Goal: Find specific page/section: Find specific page/section

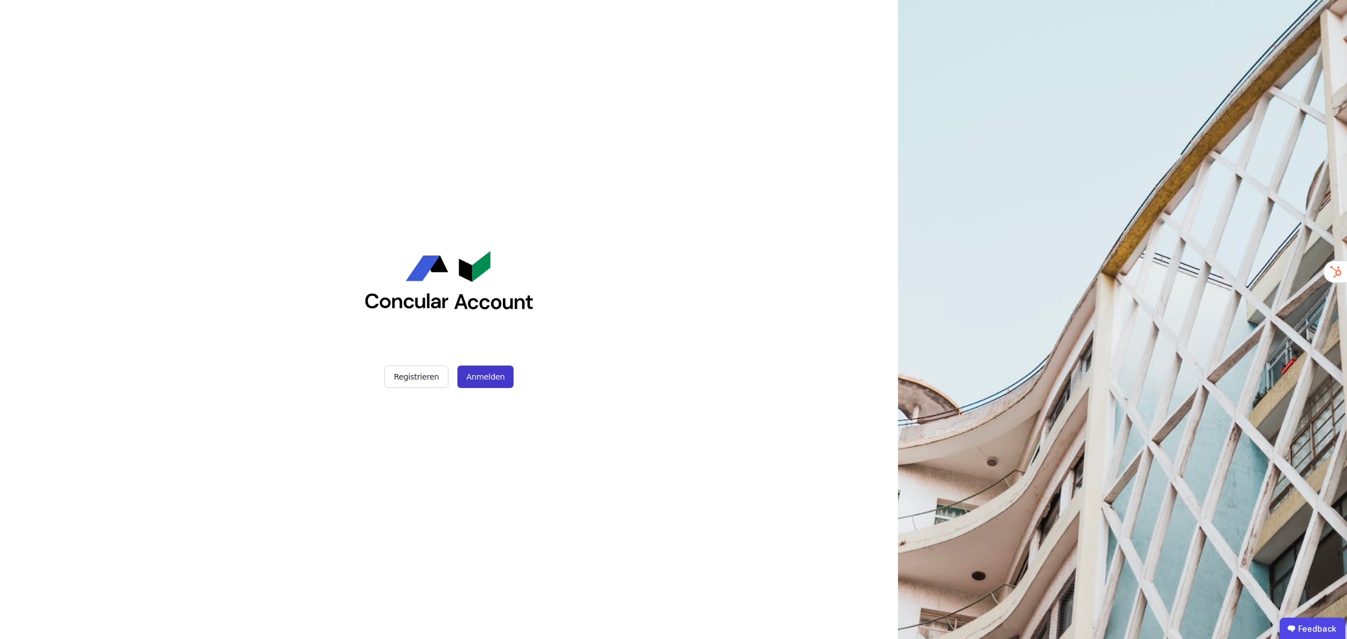
click at [486, 375] on button "Anmelden" at bounding box center [485, 376] width 56 height 22
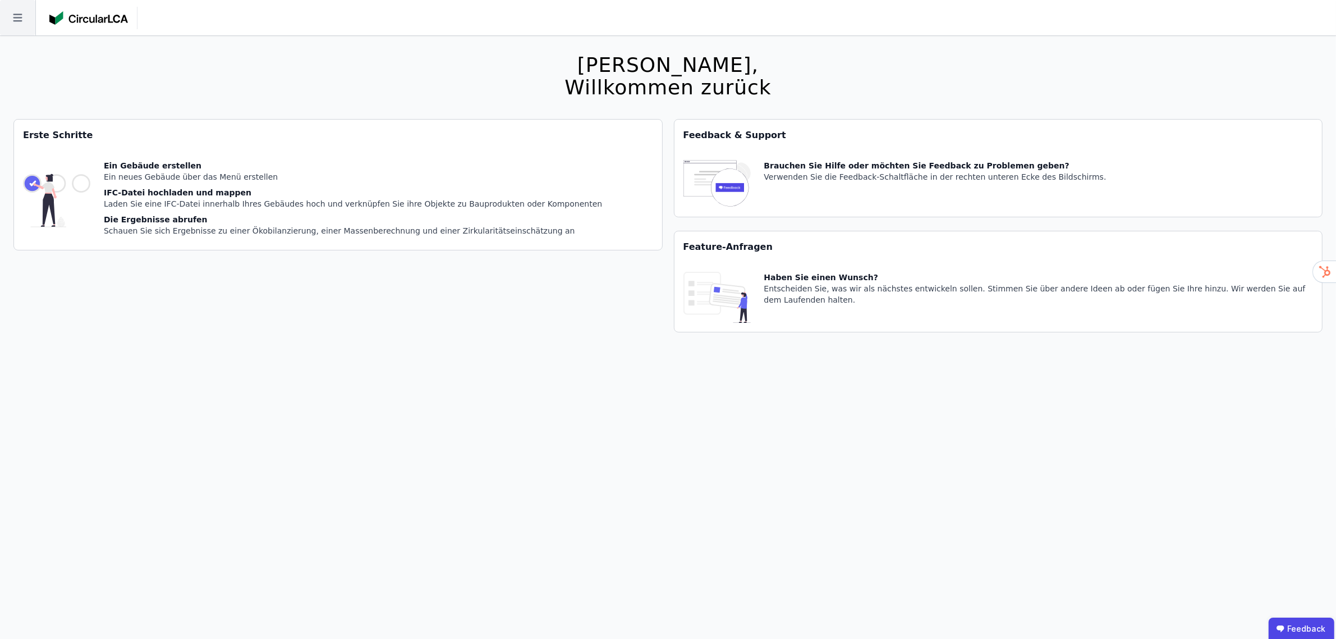
click at [15, 22] on icon at bounding box center [17, 17] width 35 height 35
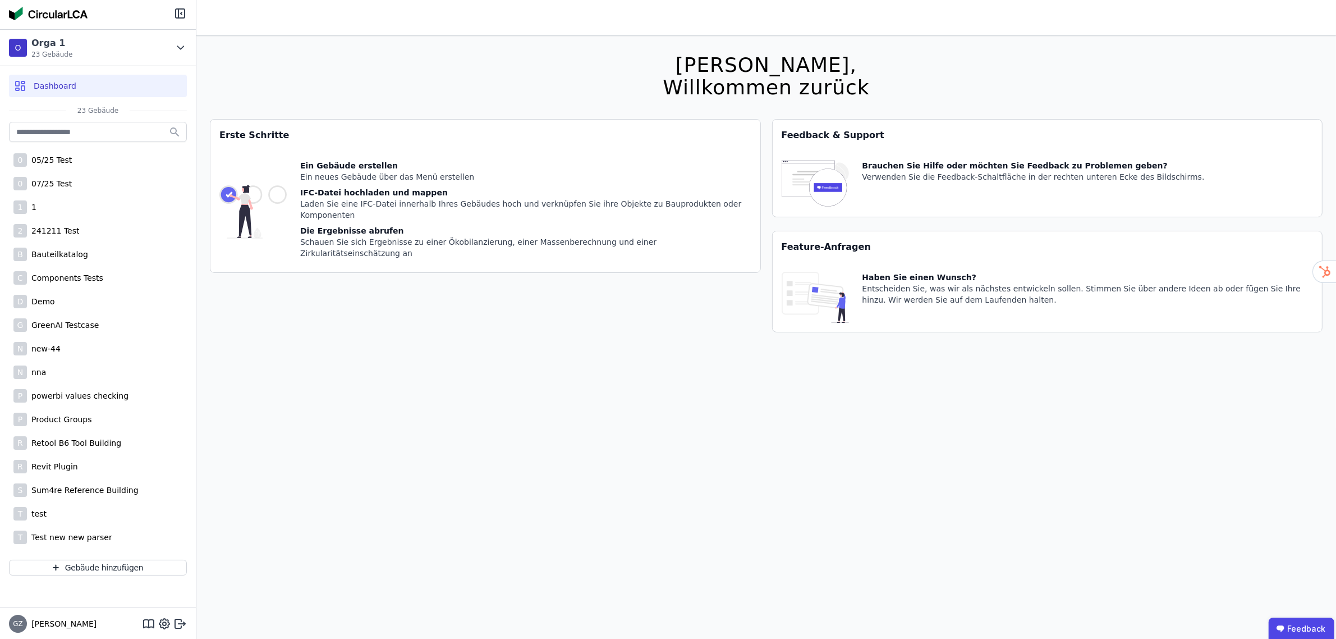
click at [287, 55] on div "[PERSON_NAME], Willkommen zurück Sie verwenden derzeit eine Beta-Version. Es kö…" at bounding box center [766, 355] width 1113 height 639
click at [178, 12] on icon at bounding box center [178, 13] width 0 height 9
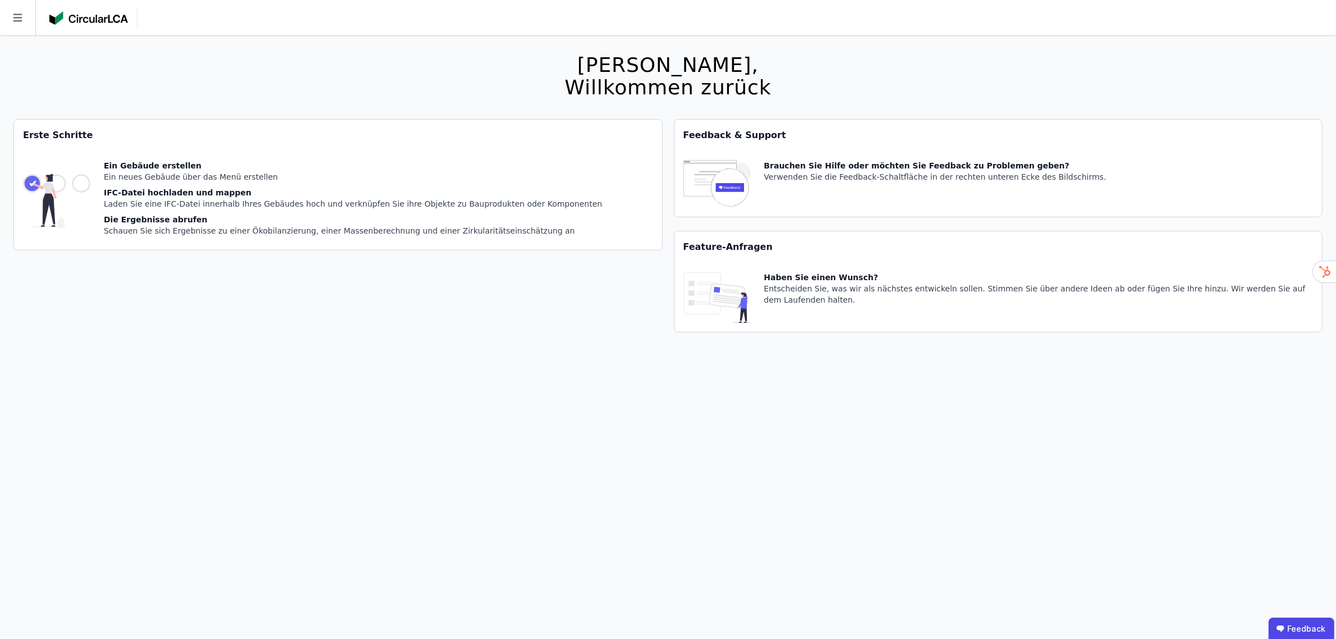
click at [106, 14] on img at bounding box center [88, 17] width 79 height 13
click at [17, 17] on icon at bounding box center [17, 18] width 9 height 8
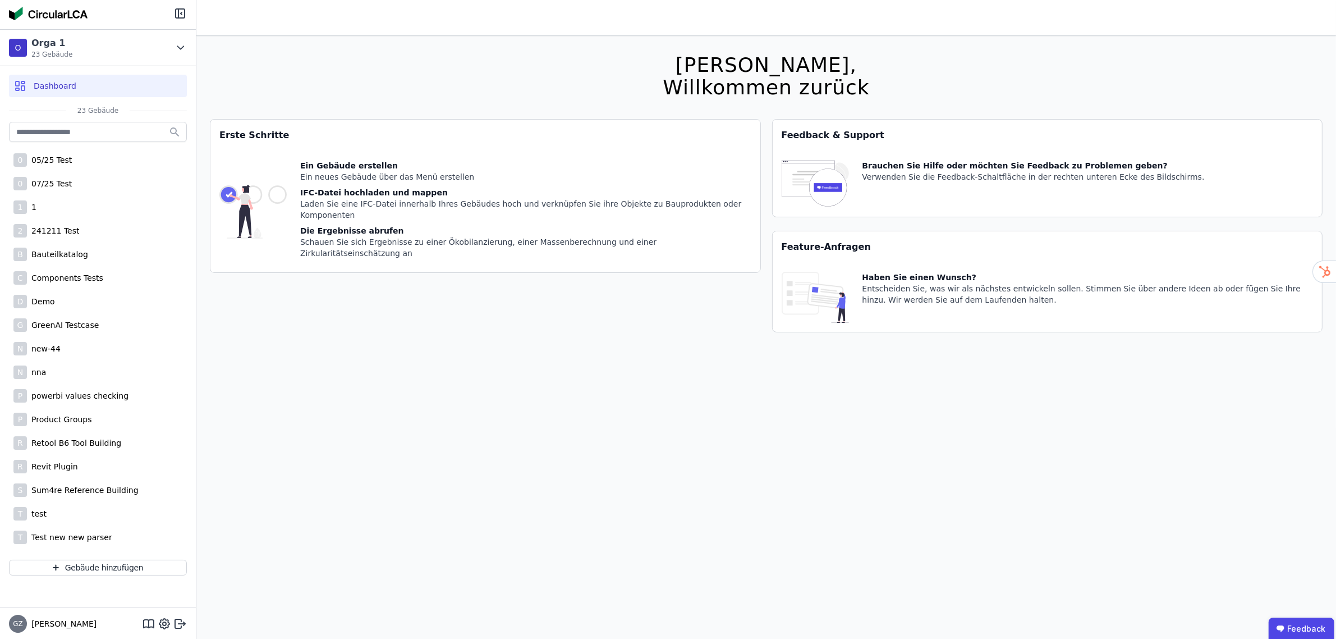
click at [62, 85] on span "Dashboard" at bounding box center [55, 85] width 43 height 11
click at [142, 624] on icon at bounding box center [148, 623] width 13 height 13
click at [93, 43] on div "O Orga 1 23 Gebäude" at bounding box center [89, 47] width 161 height 22
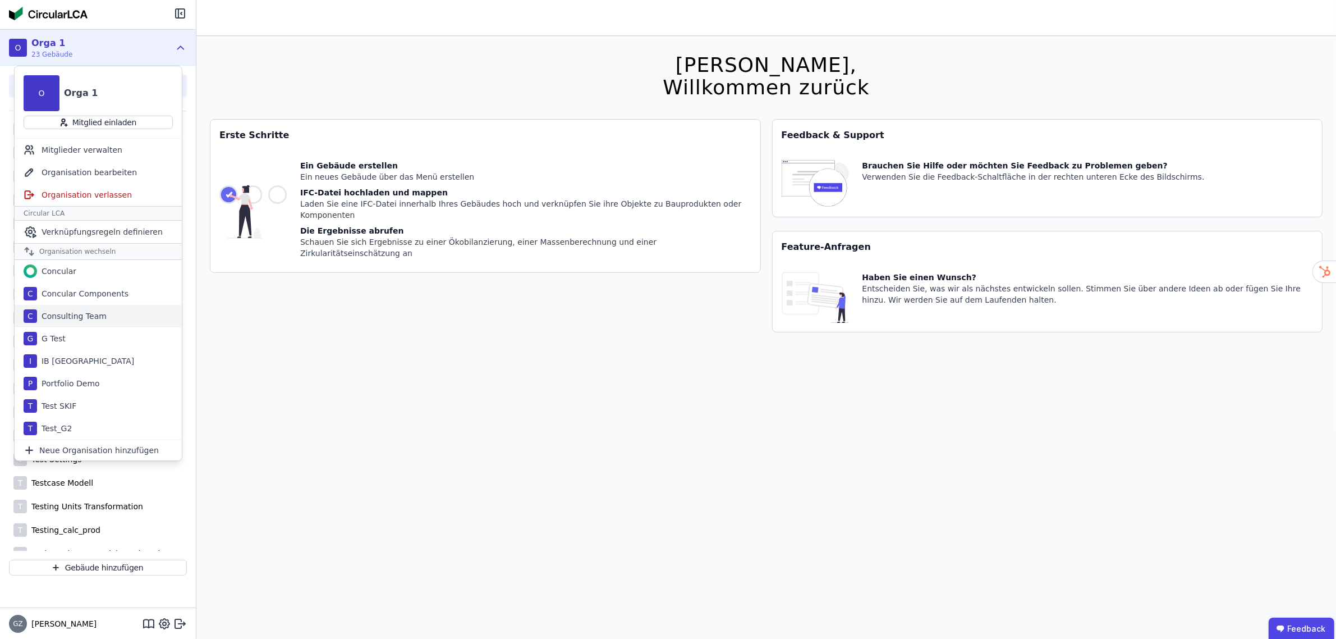
scroll to position [148, 0]
click at [52, 435] on div "T Test_G2" at bounding box center [98, 428] width 167 height 22
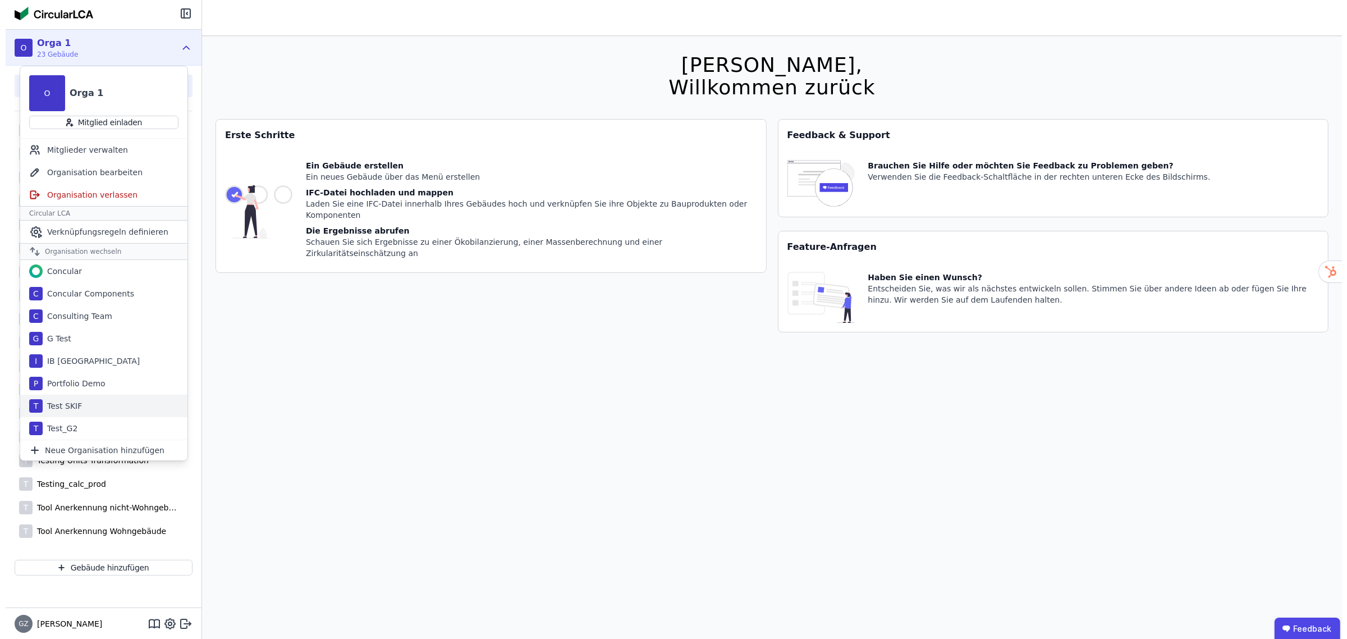
scroll to position [0, 0]
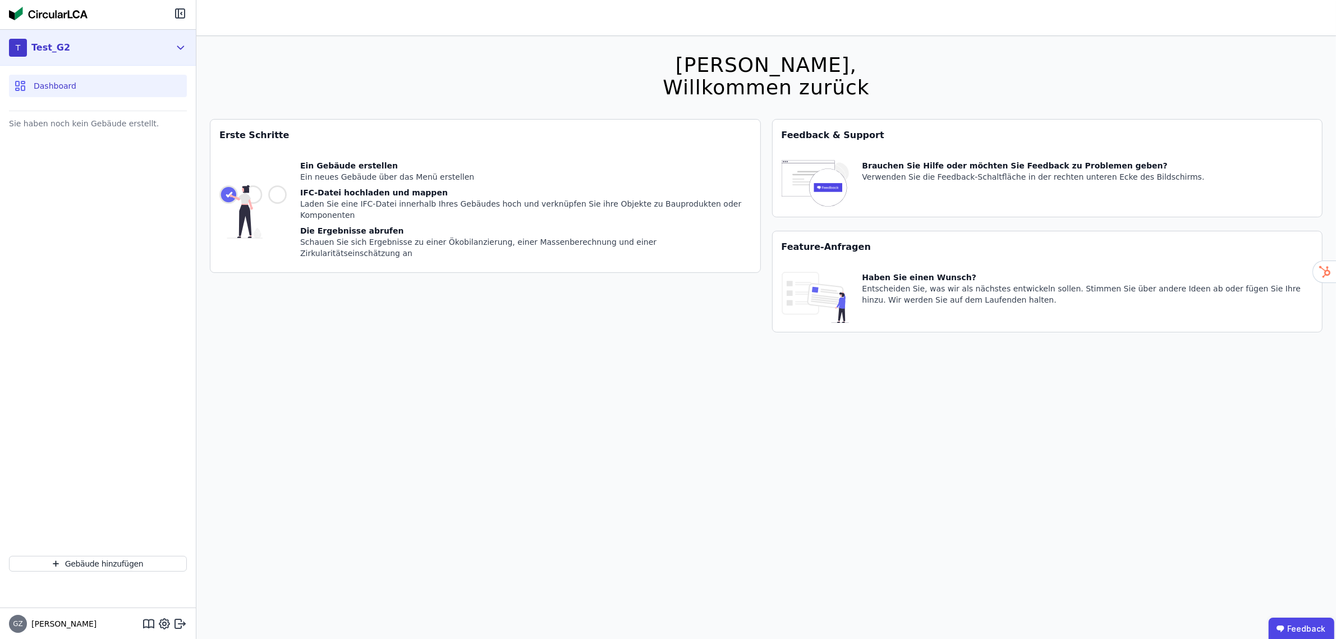
click at [51, 38] on div "Test_G2" at bounding box center [48, 47] width 43 height 22
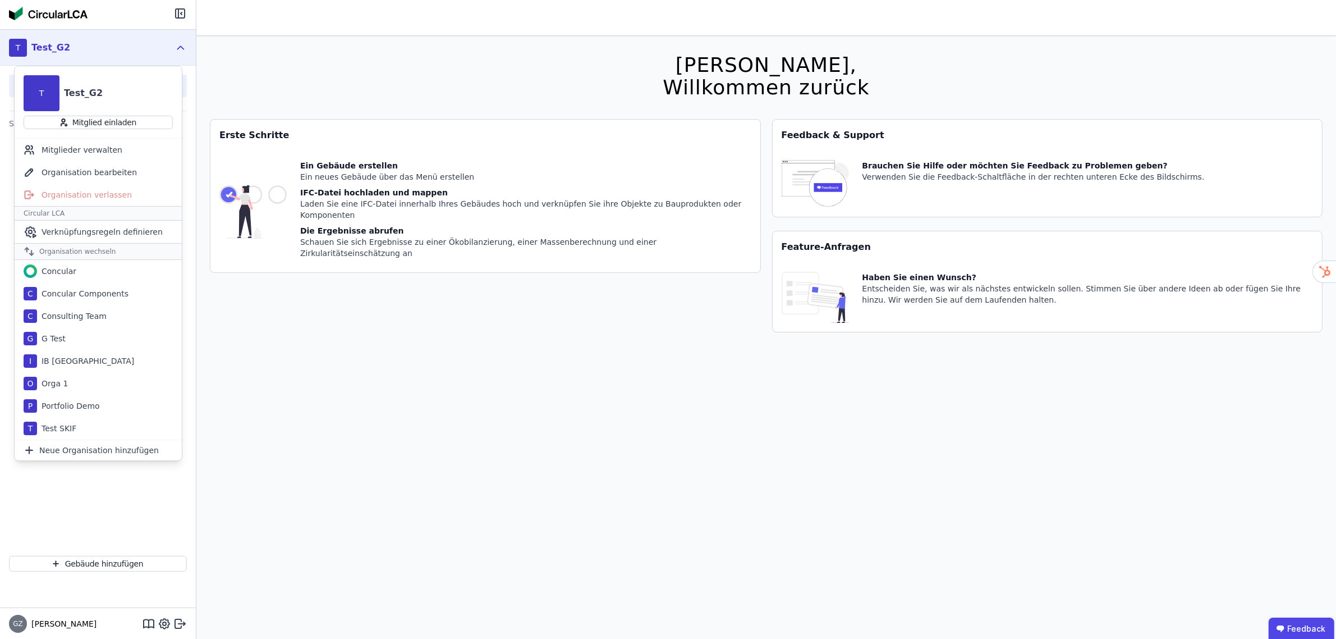
click at [423, 421] on div "[PERSON_NAME], Willkommen zurück Sie verwenden derzeit eine Beta-Version. Es kö…" at bounding box center [766, 355] width 1113 height 639
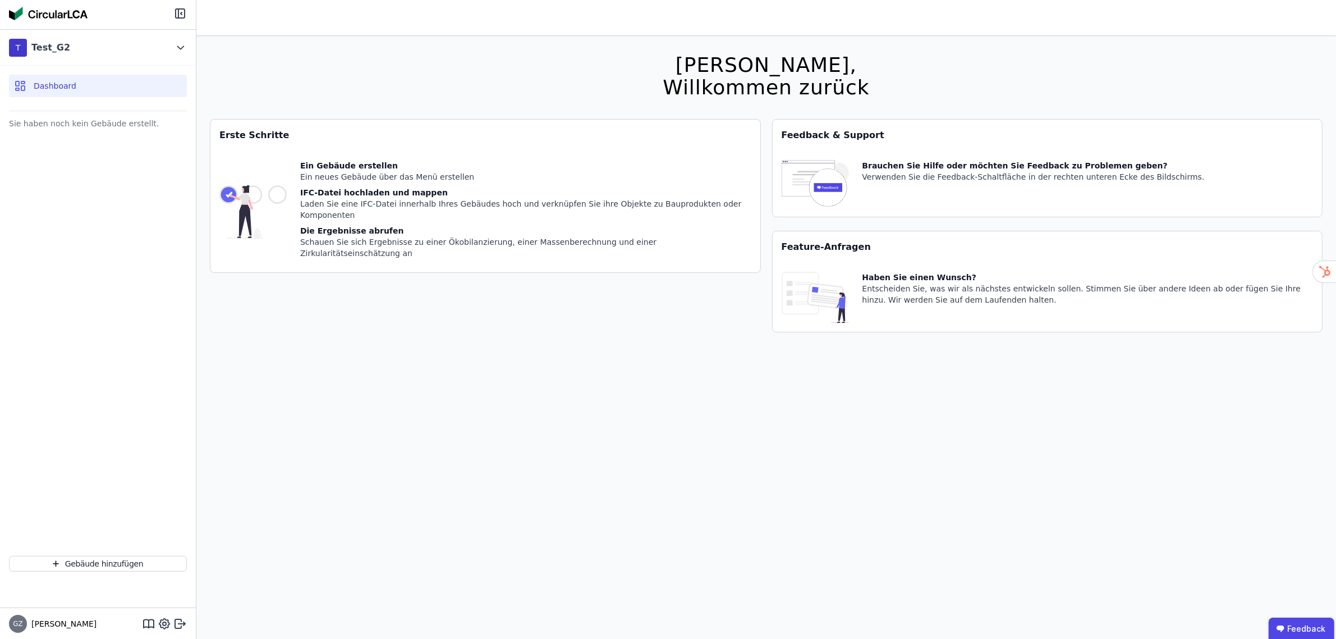
click at [59, 87] on span "Dashboard" at bounding box center [55, 85] width 43 height 11
click at [77, 567] on button "Gebäude hinzufügen" at bounding box center [98, 564] width 178 height 16
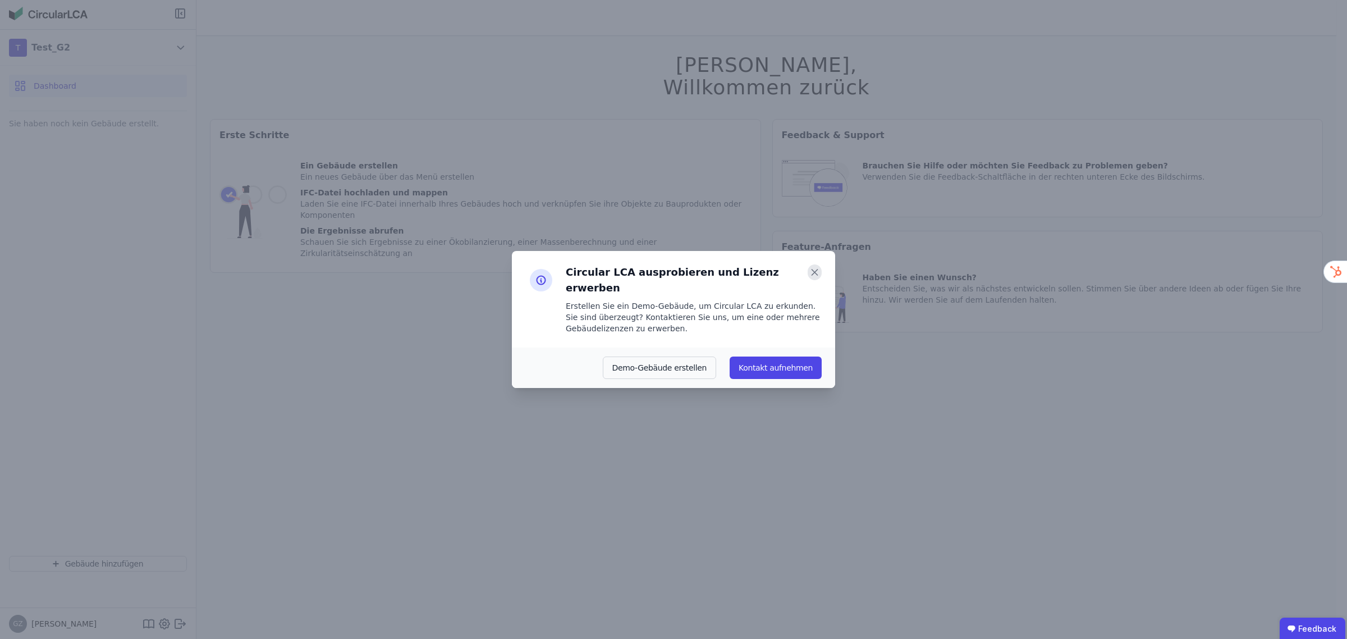
click at [812, 275] on icon at bounding box center [815, 272] width 6 height 6
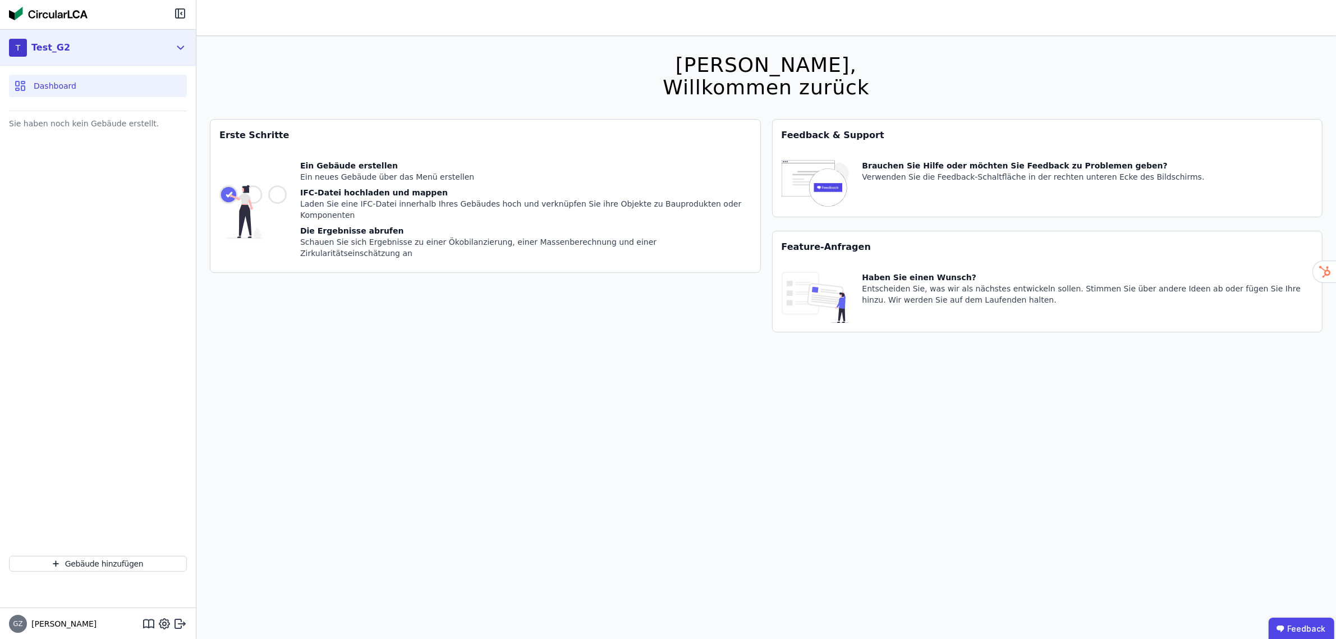
click at [74, 47] on div "T Test_G2" at bounding box center [89, 47] width 161 height 22
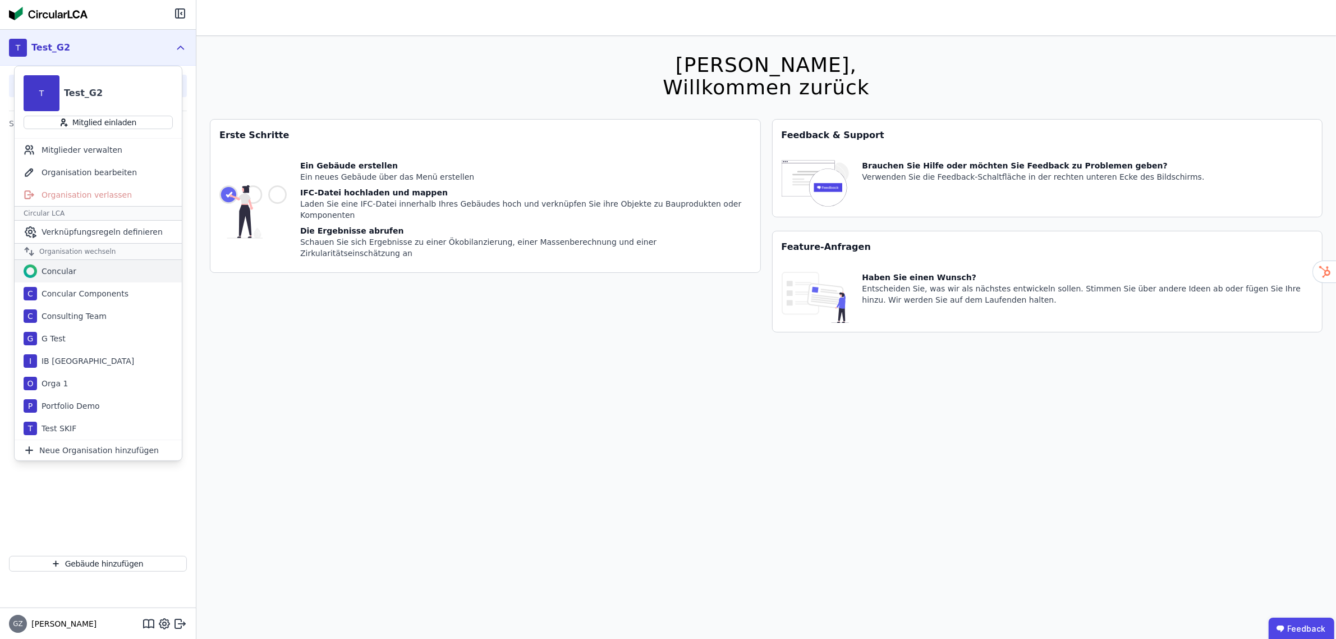
click at [68, 271] on div "Concular" at bounding box center [56, 270] width 39 height 11
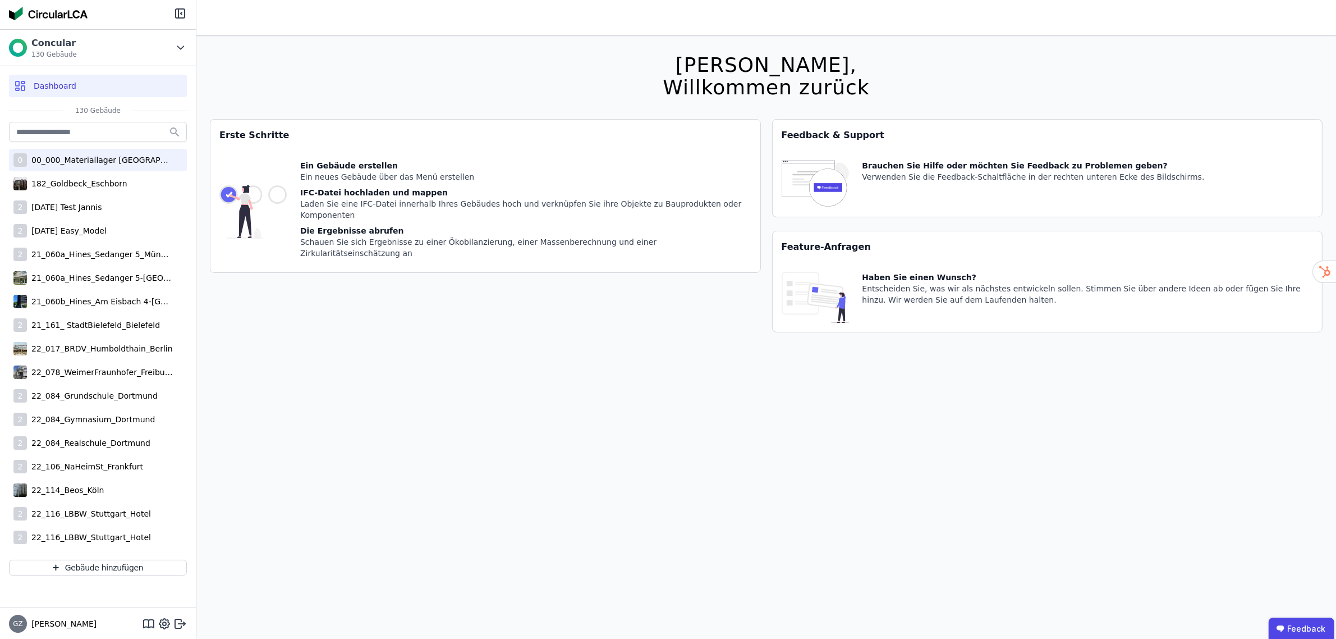
click at [90, 160] on div "00_000_Materiallager [GEOGRAPHIC_DATA]" at bounding box center [100, 159] width 146 height 11
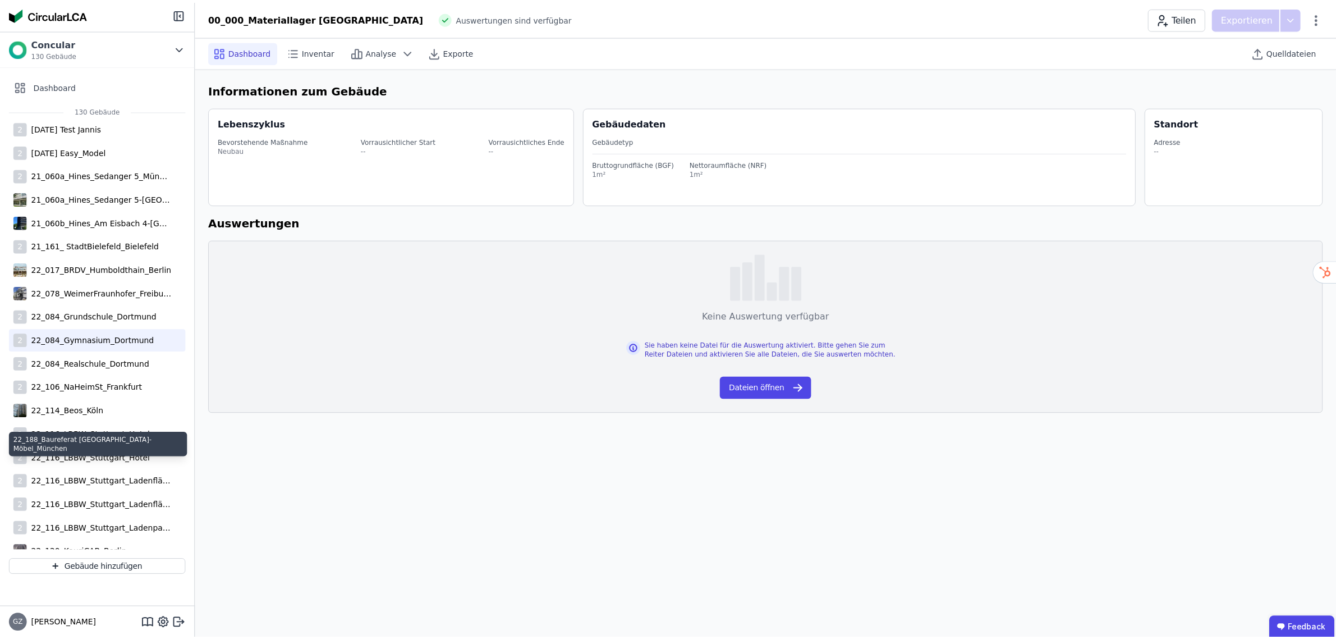
scroll to position [1, 0]
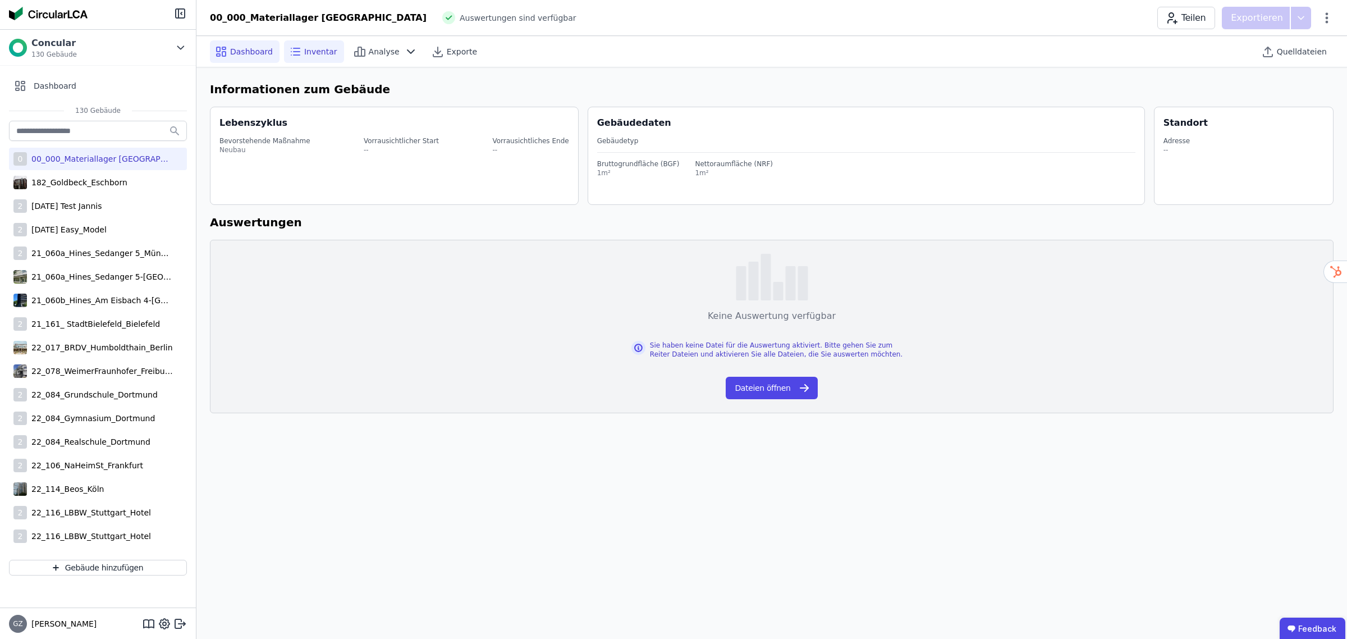
click at [310, 46] on span "Inventar" at bounding box center [320, 51] width 33 height 11
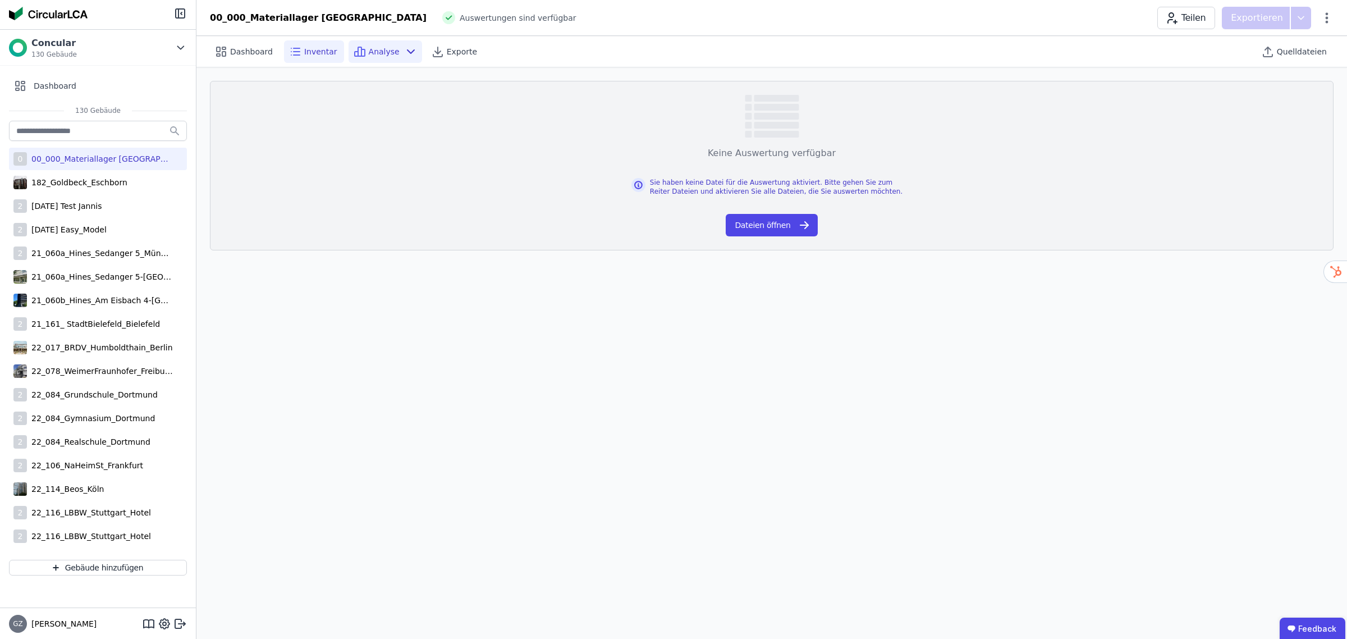
click at [369, 49] on span "Analyse" at bounding box center [384, 51] width 31 height 11
click at [239, 55] on span "Dashboard" at bounding box center [251, 51] width 43 height 11
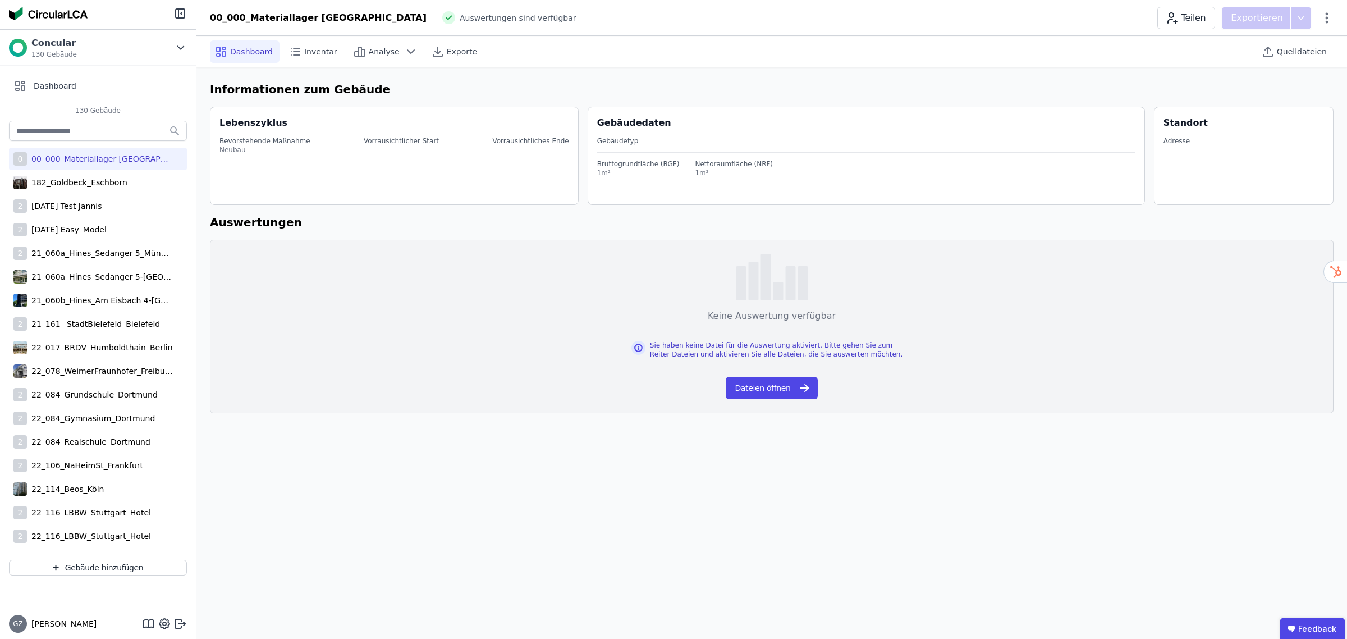
click at [52, 9] on img at bounding box center [48, 13] width 79 height 13
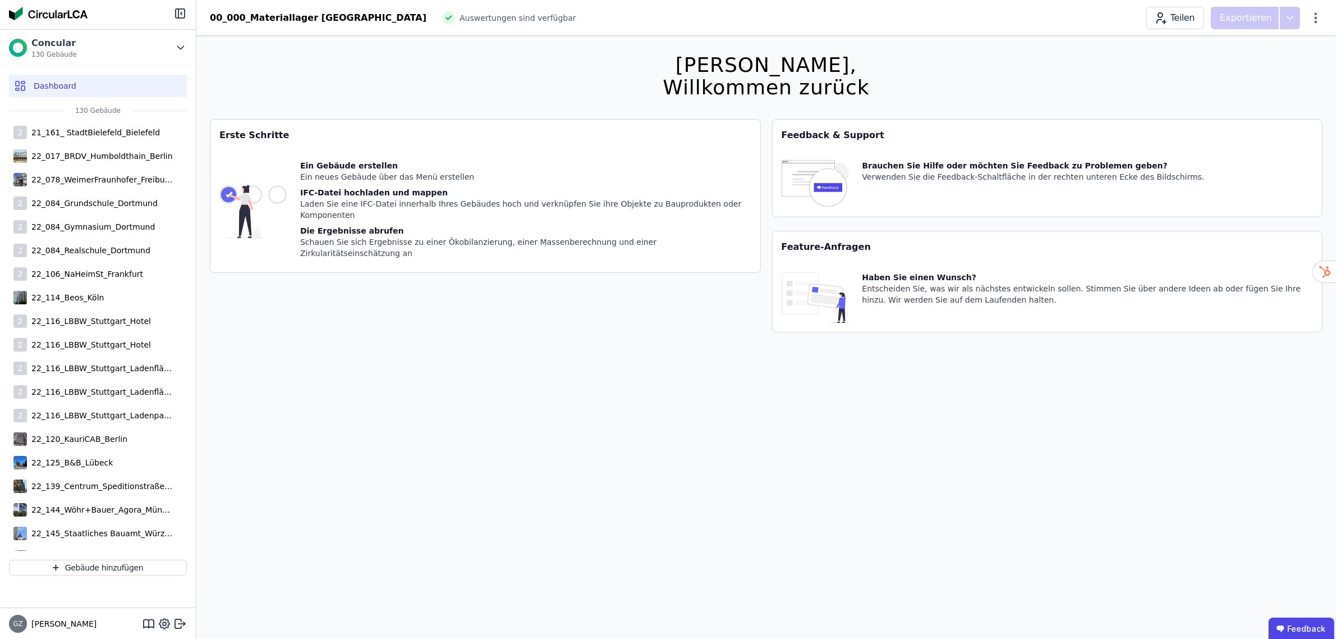
scroll to position [631, 0]
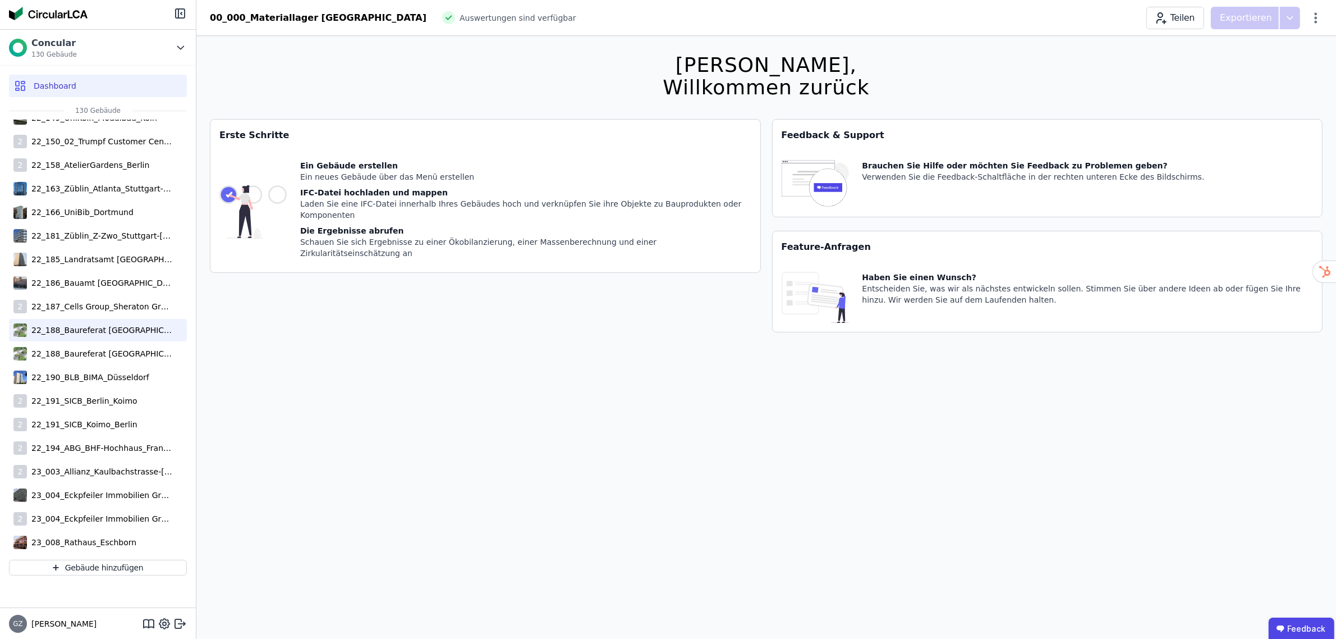
click at [93, 330] on div "22_188_Baureferat [GEOGRAPHIC_DATA]" at bounding box center [100, 329] width 146 height 11
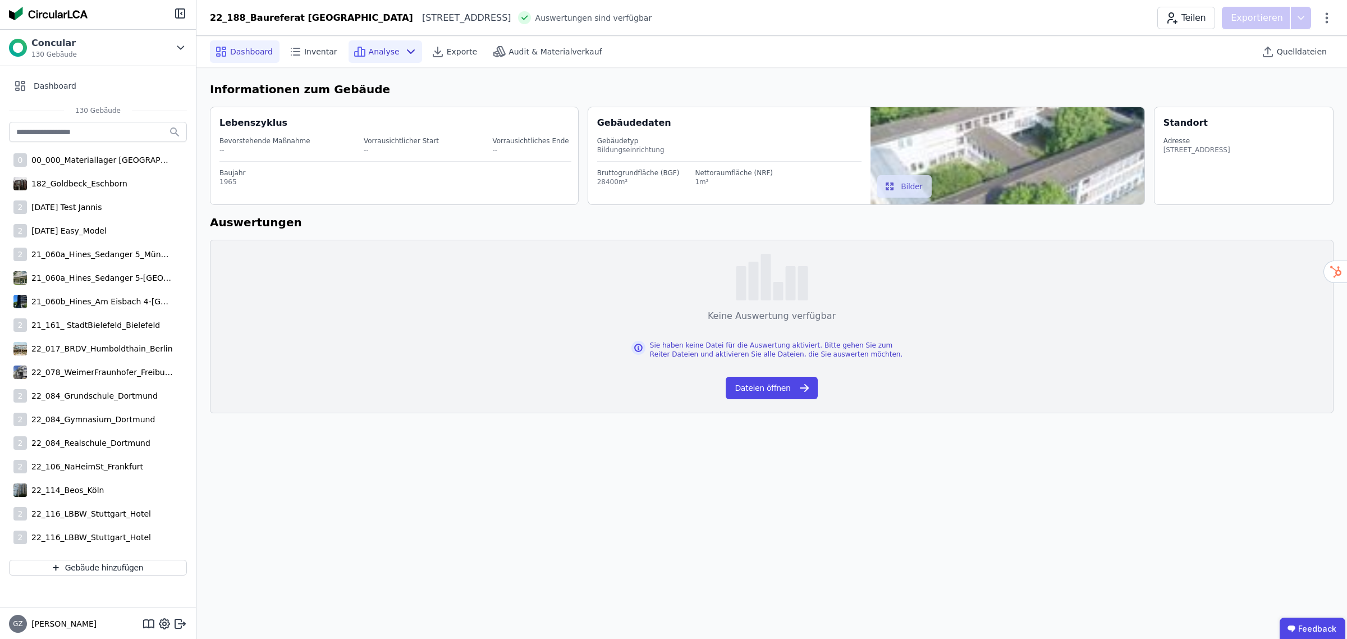
click at [375, 53] on span "Analyse" at bounding box center [384, 51] width 31 height 11
click at [304, 41] on div "Inventar" at bounding box center [314, 51] width 60 height 22
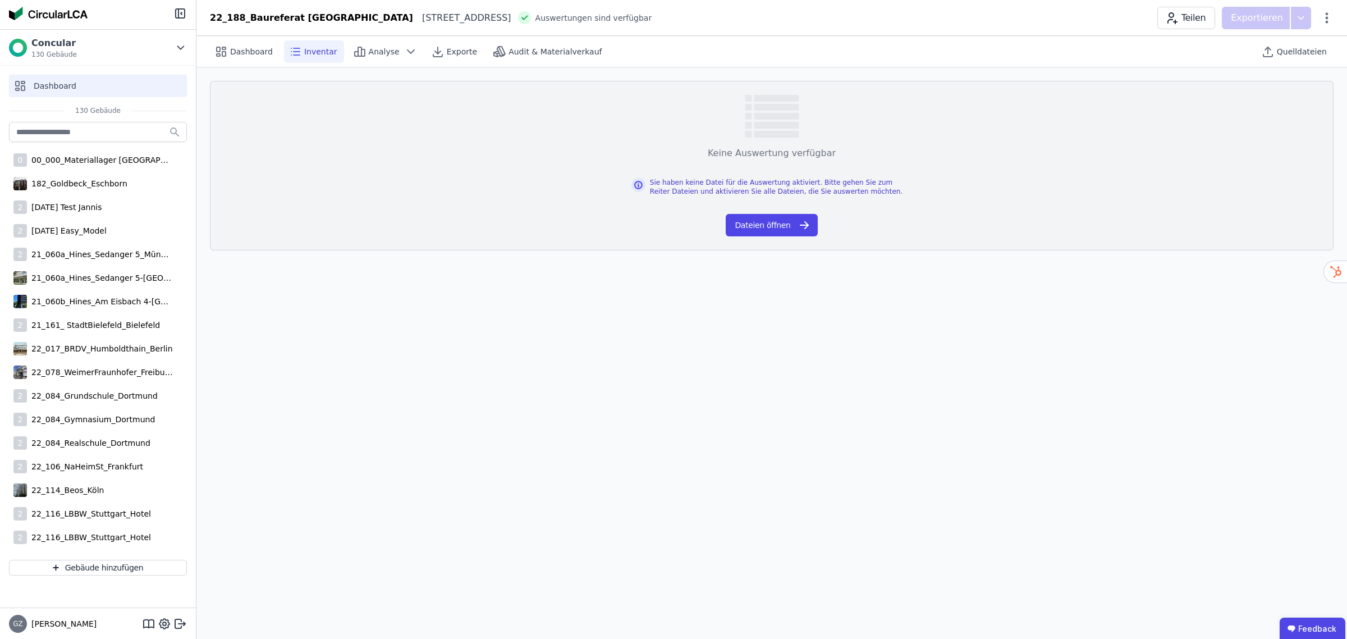
click at [58, 79] on div "Dashboard" at bounding box center [98, 86] width 178 height 22
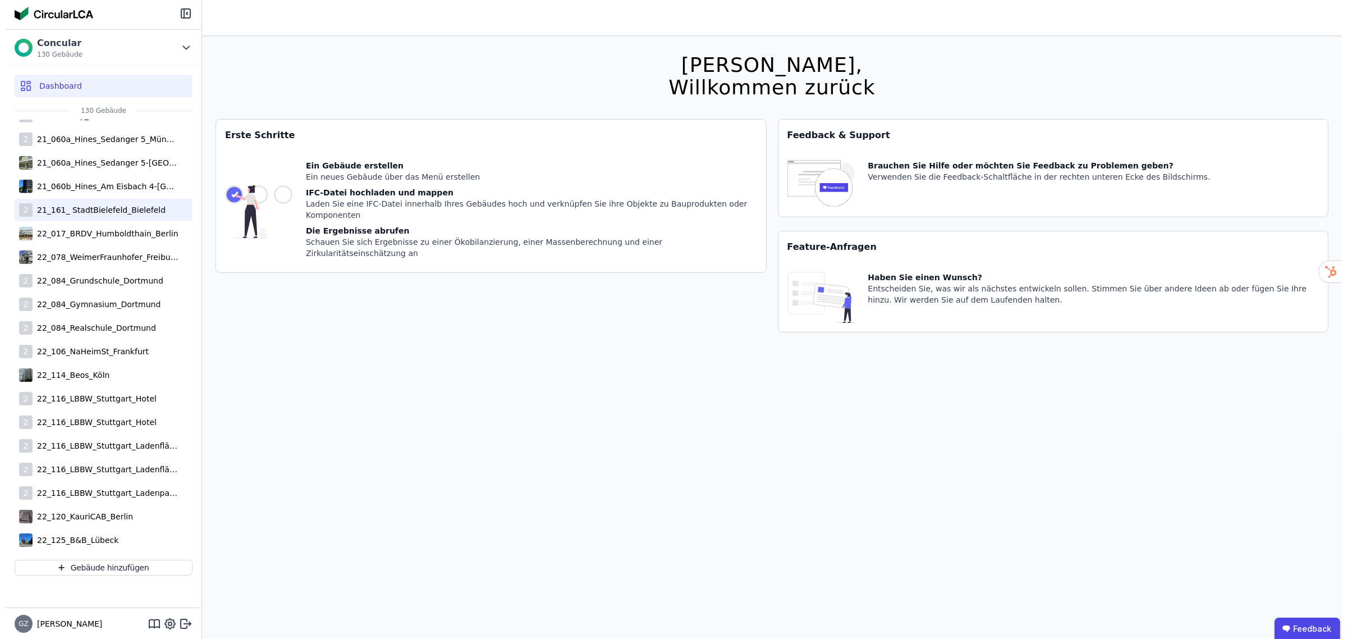
scroll to position [421, 0]
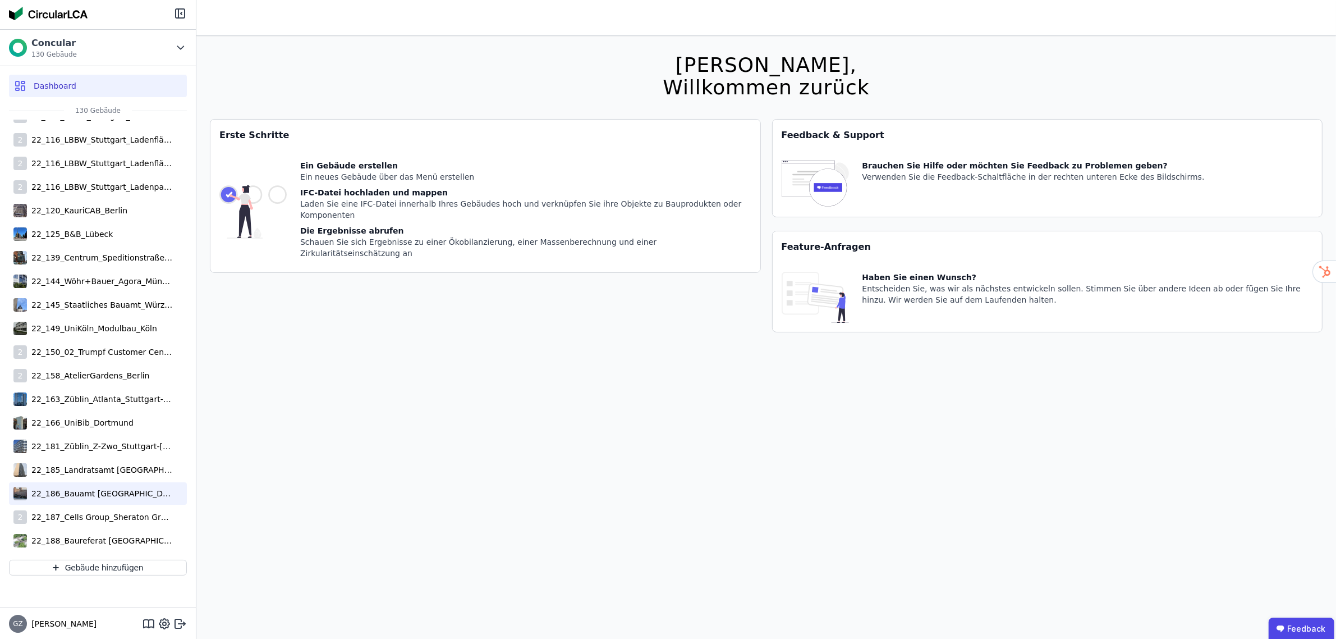
click at [66, 496] on div "22_186_Bauamt [GEOGRAPHIC_DATA]-[GEOGRAPHIC_DATA]" at bounding box center [100, 493] width 146 height 11
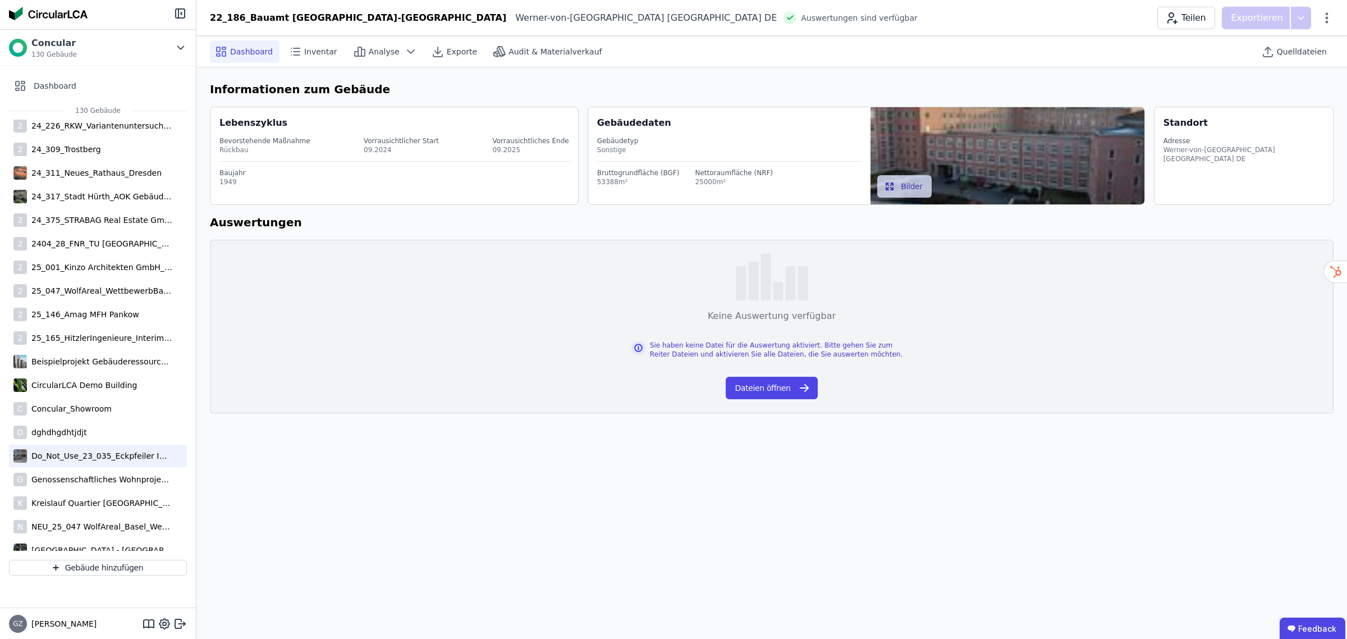
scroll to position [2386, 0]
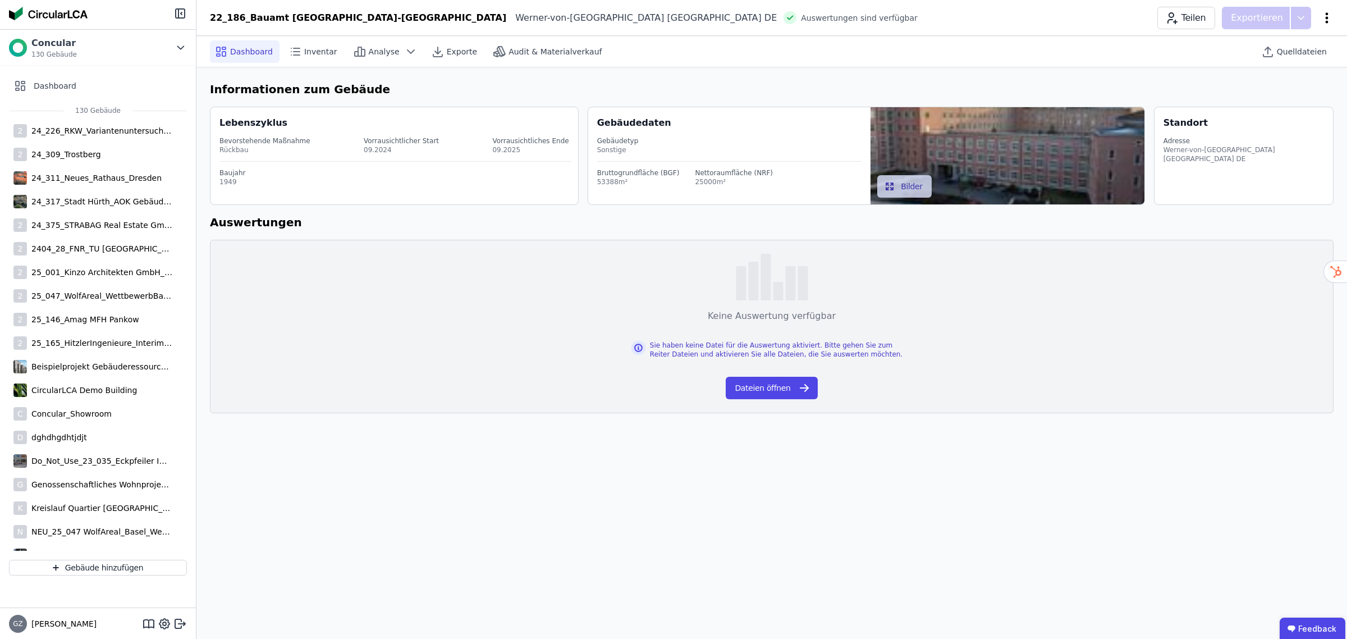
drag, startPoint x: 1329, startPoint y: 7, endPoint x: 1330, endPoint y: 14, distance: 7.4
click at [1330, 14] on div "Teilen Exportieren" at bounding box center [1245, 18] width 176 height 22
click at [1330, 17] on icon at bounding box center [1326, 17] width 13 height 13
drag, startPoint x: 1093, startPoint y: 77, endPoint x: 1087, endPoint y: 83, distance: 8.3
click at [1093, 77] on div "Informationen zum Gebäude Lebenszyklus Bevorstehende Maßnahme Rückbau Vorrausic…" at bounding box center [771, 246] width 1150 height 359
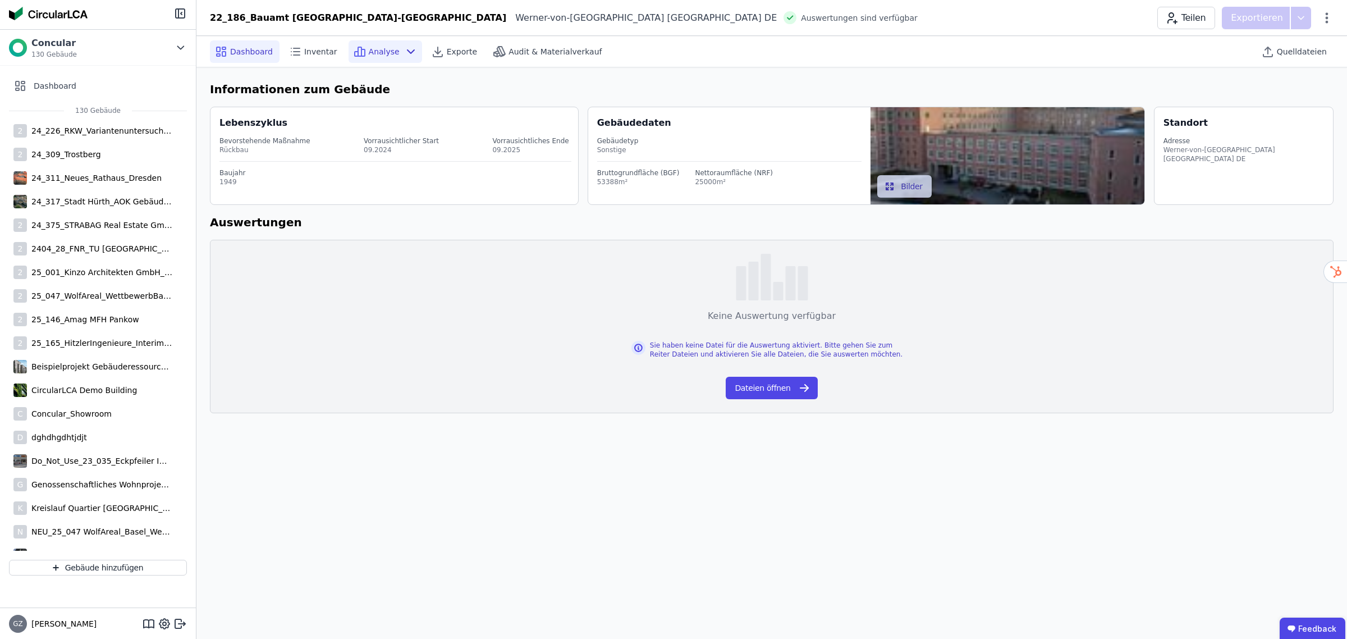
click at [392, 47] on div "Analyse" at bounding box center [386, 51] width 74 height 22
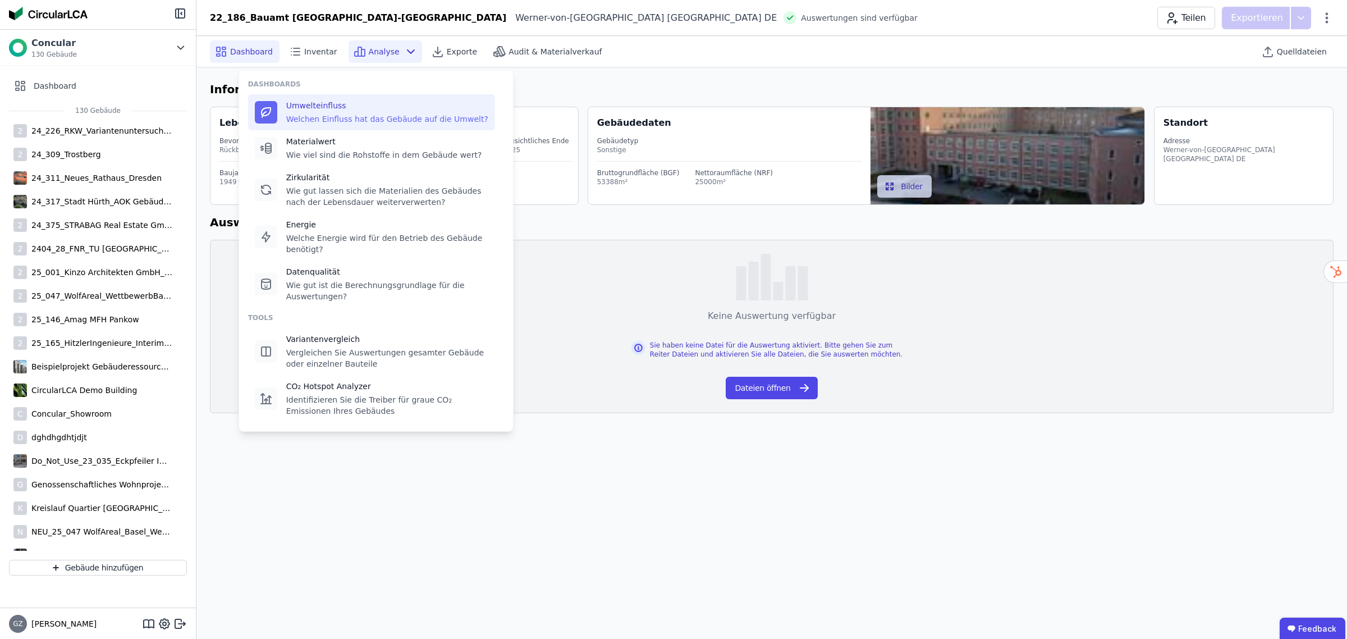
click at [382, 125] on div "Umwelteinfluss Welchen Einfluss hat das Gebäude auf die Umwelt?" at bounding box center [371, 112] width 247 height 36
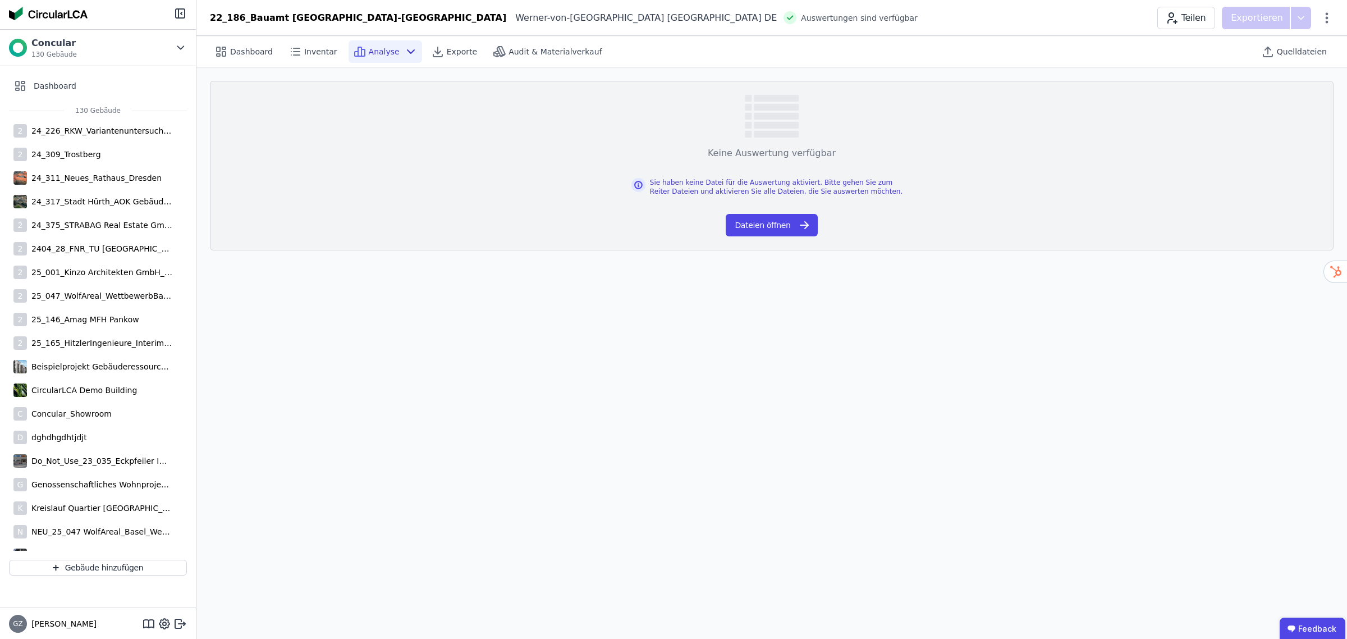
click at [377, 54] on span "Analyse" at bounding box center [384, 51] width 31 height 11
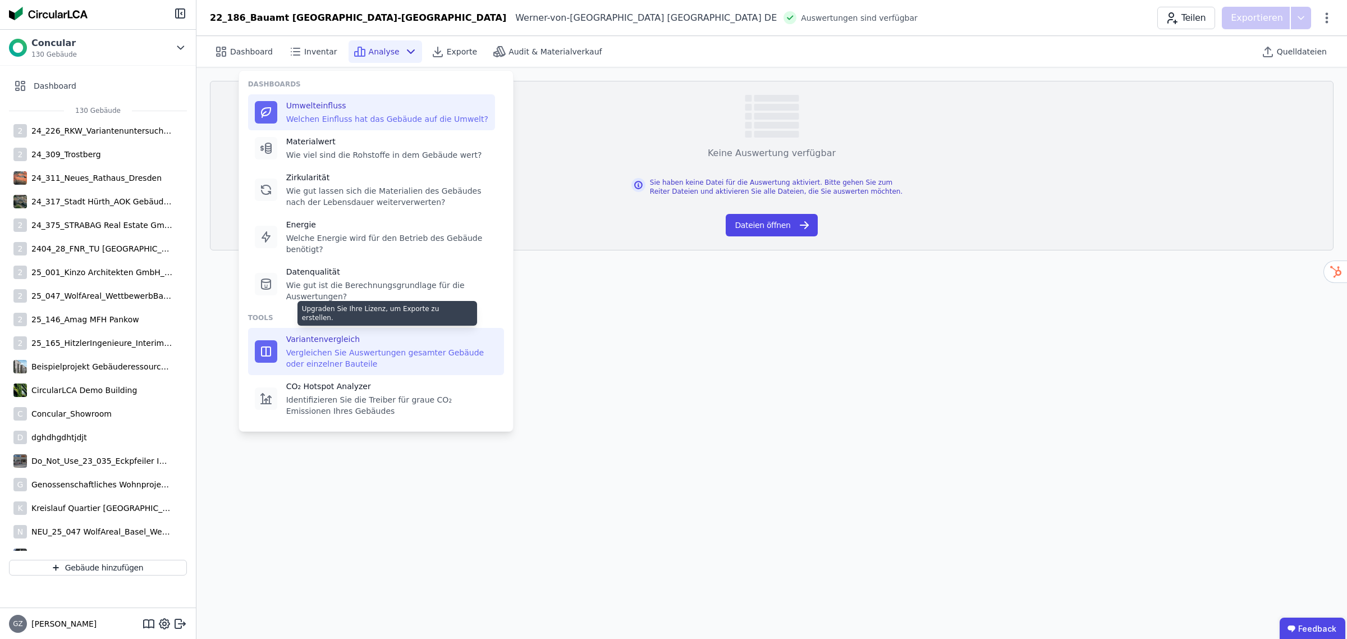
click at [374, 333] on div "Variantenvergleich" at bounding box center [391, 338] width 211 height 11
